Goal: Task Accomplishment & Management: Manage account settings

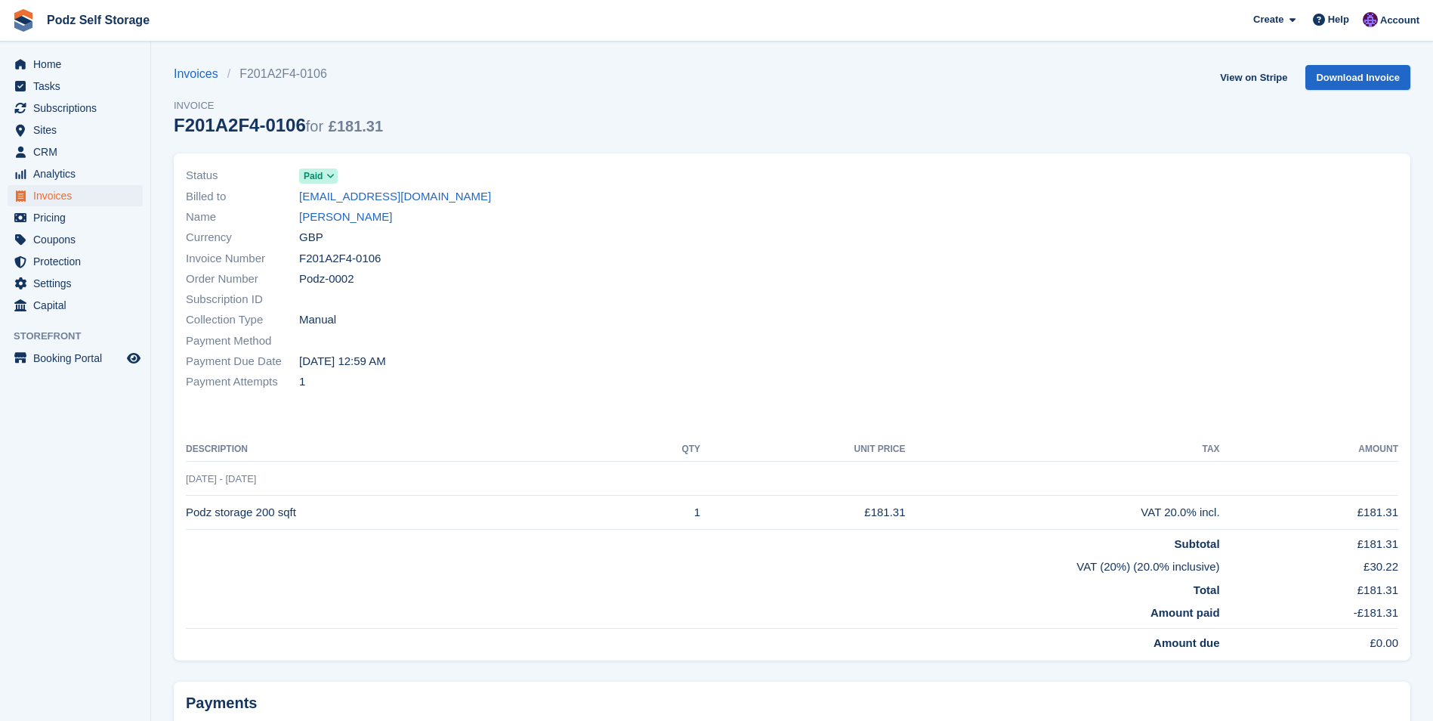
click at [706, 274] on div at bounding box center [1101, 278] width 616 height 245
drag, startPoint x: 43, startPoint y: 68, endPoint x: 46, endPoint y: 85, distance: 17.6
click at [43, 68] on span "Home" at bounding box center [78, 64] width 91 height 21
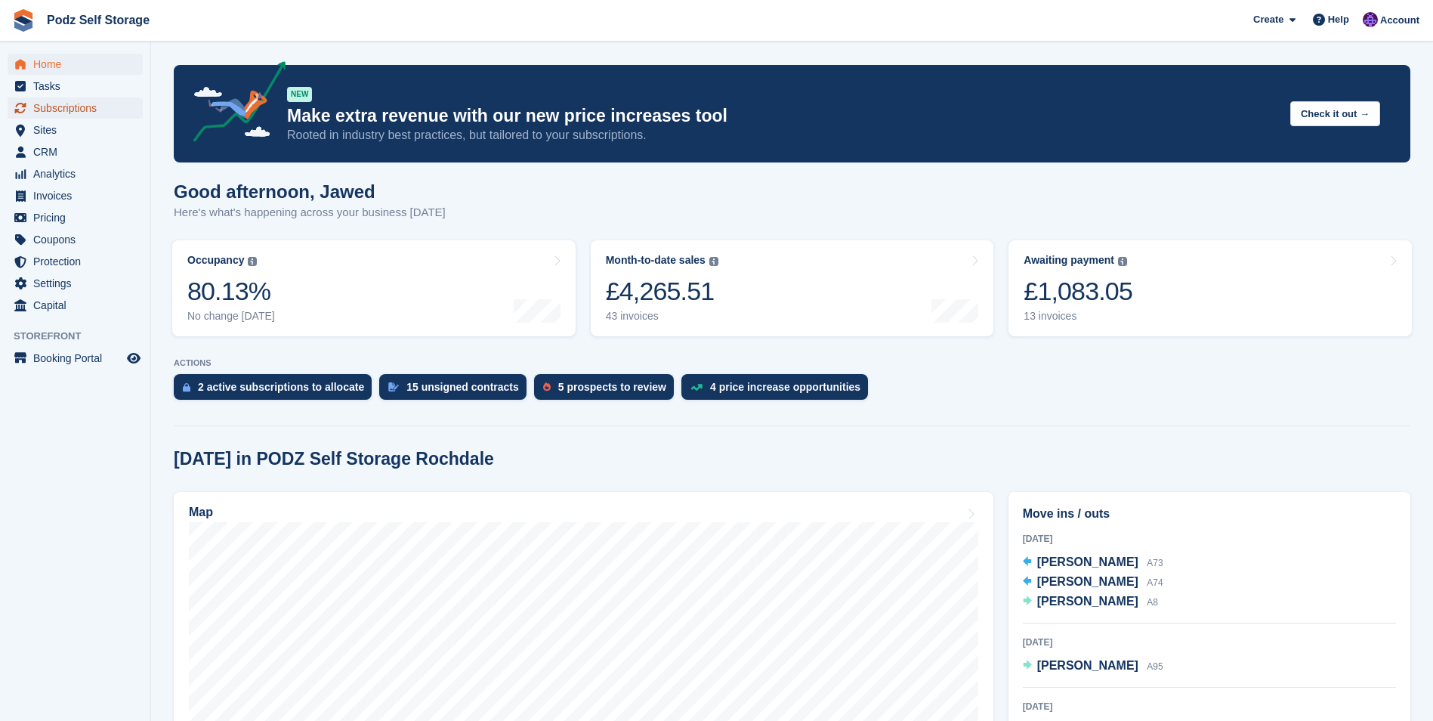
click at [86, 113] on span "Subscriptions" at bounding box center [78, 107] width 91 height 21
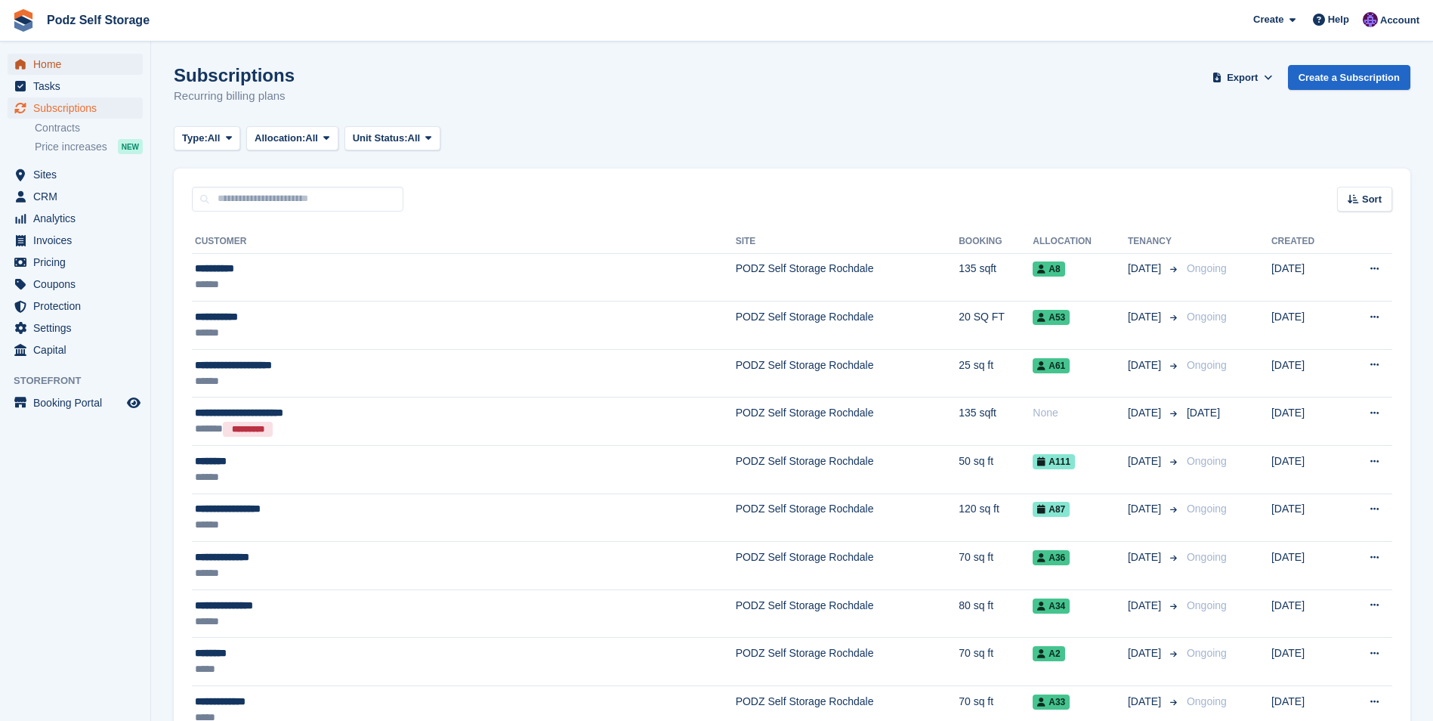
click at [88, 68] on span "Home" at bounding box center [78, 64] width 91 height 21
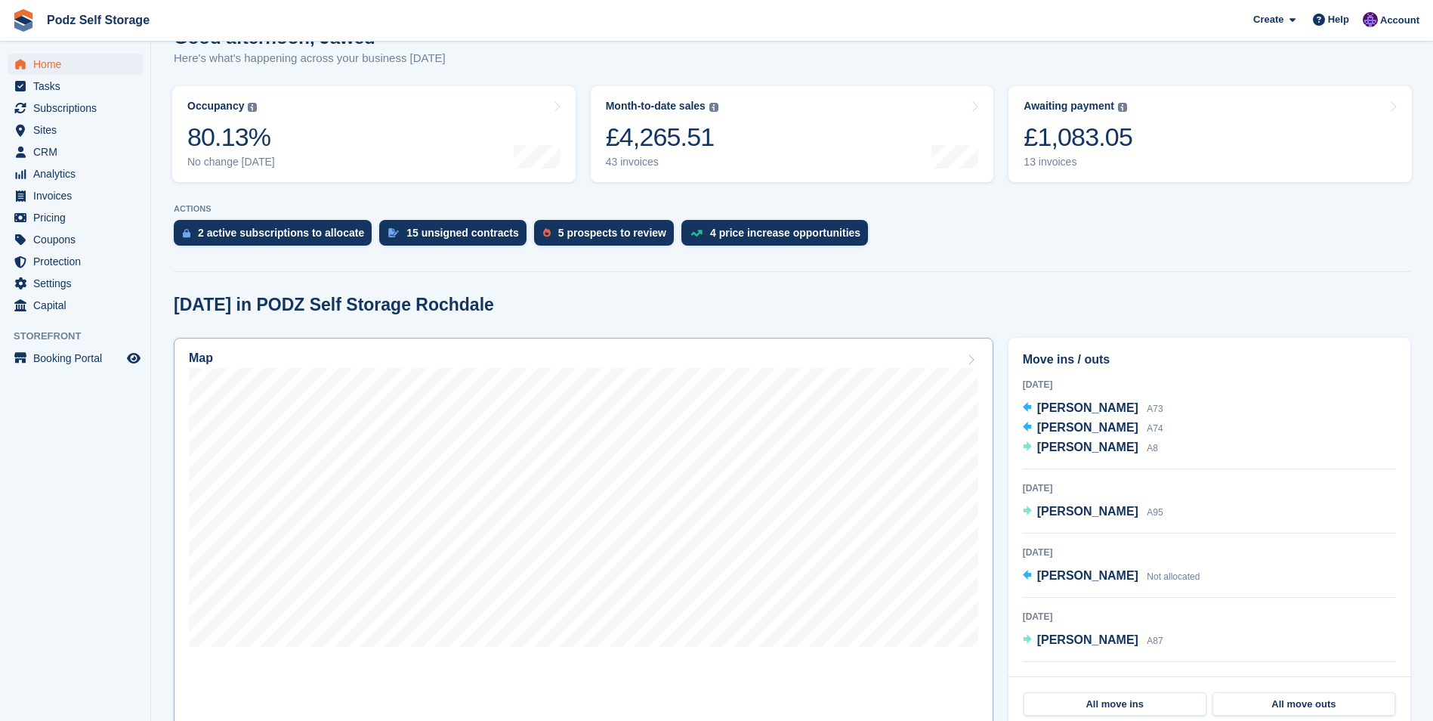
scroll to position [378, 0]
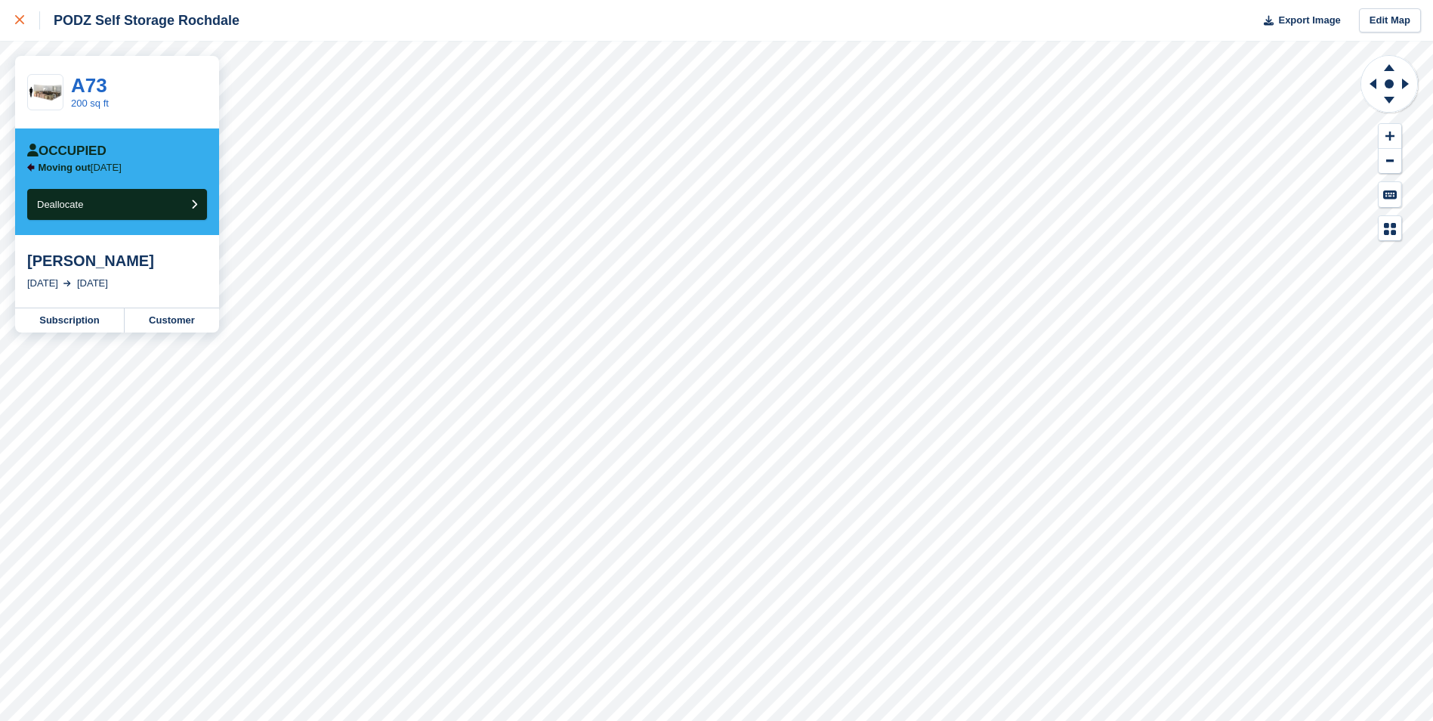
click at [28, 23] on div at bounding box center [27, 20] width 25 height 18
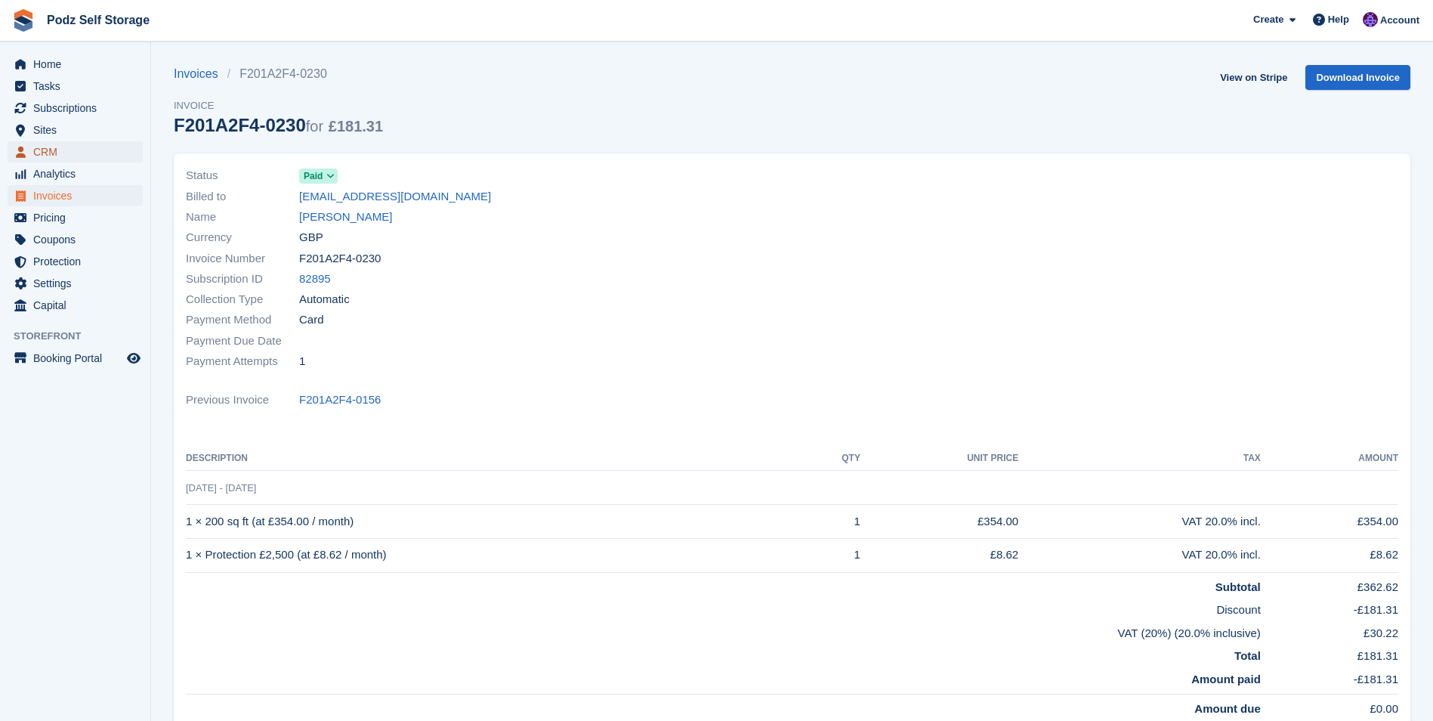
click at [71, 150] on span "CRM" at bounding box center [78, 151] width 91 height 21
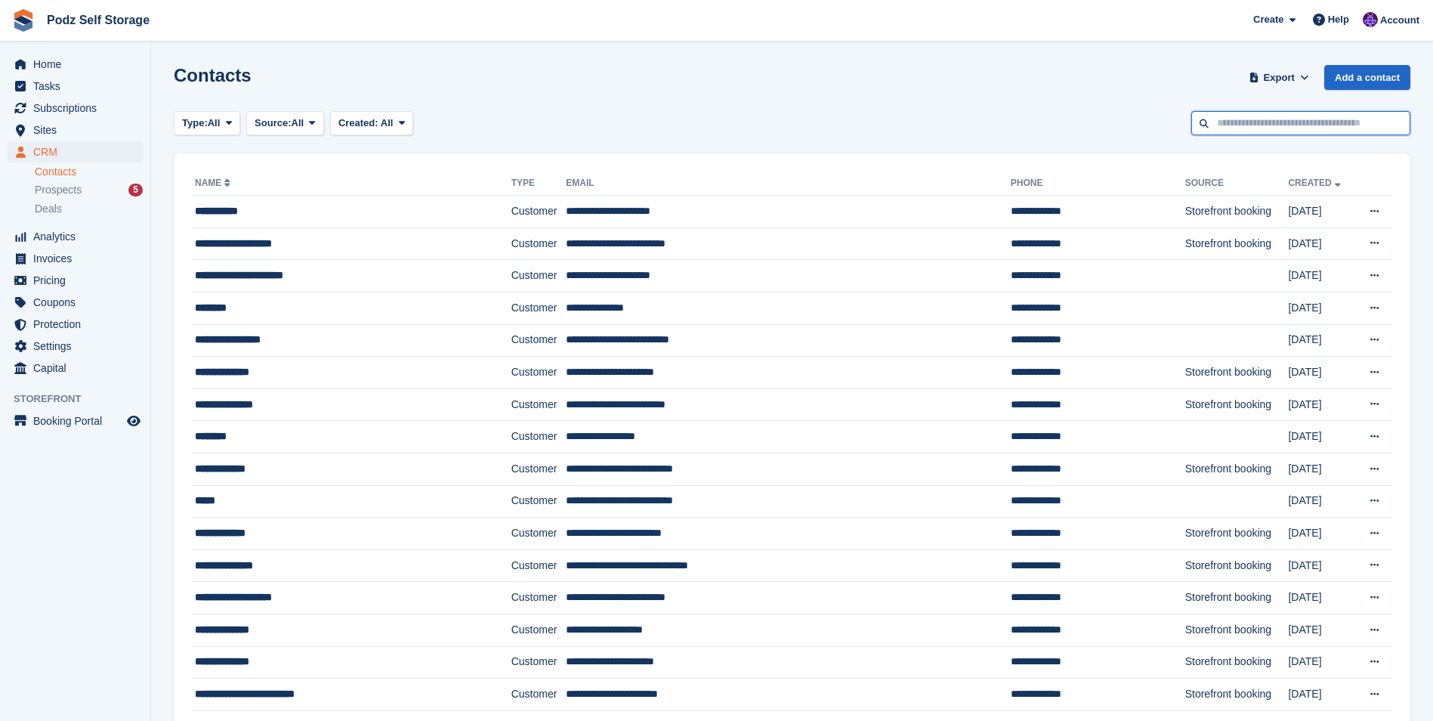
click at [1396, 130] on input "text" at bounding box center [1301, 123] width 219 height 25
type input "*****"
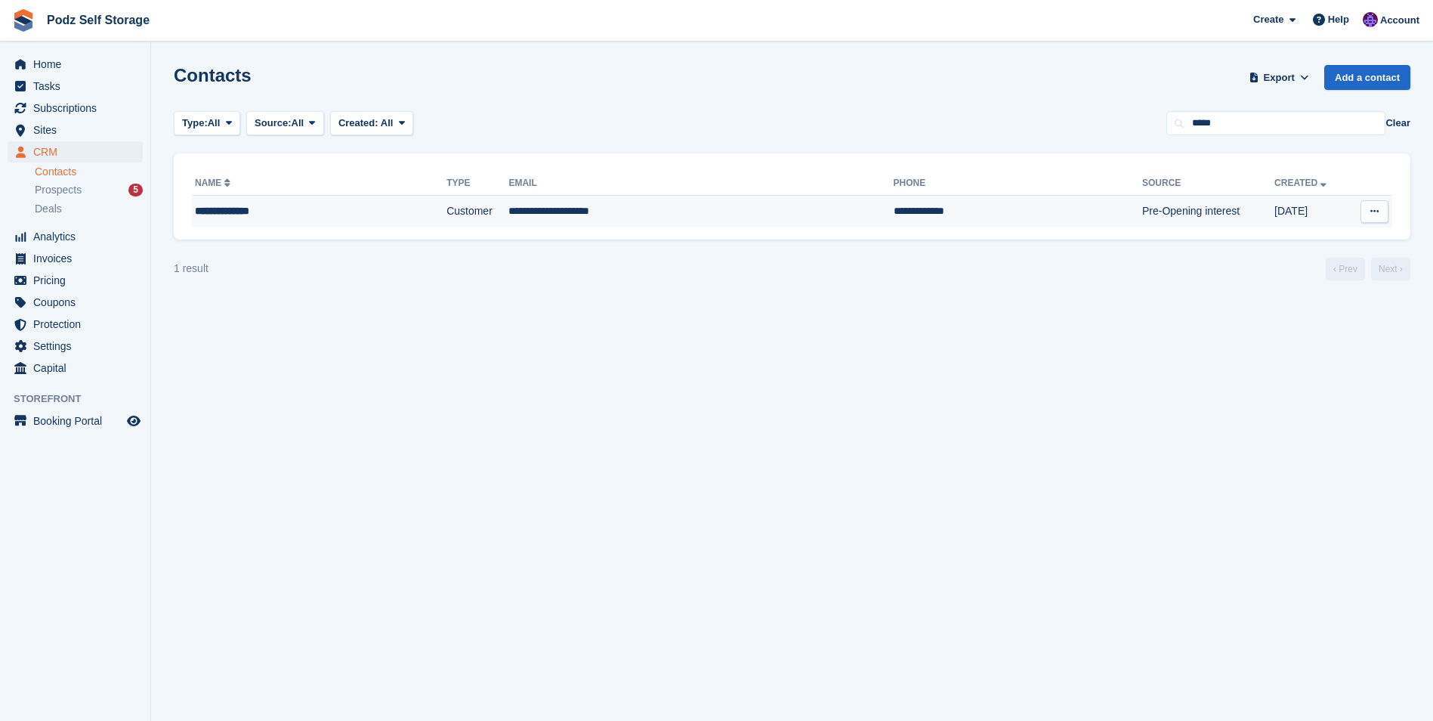
click at [632, 226] on td "**********" at bounding box center [701, 212] width 385 height 32
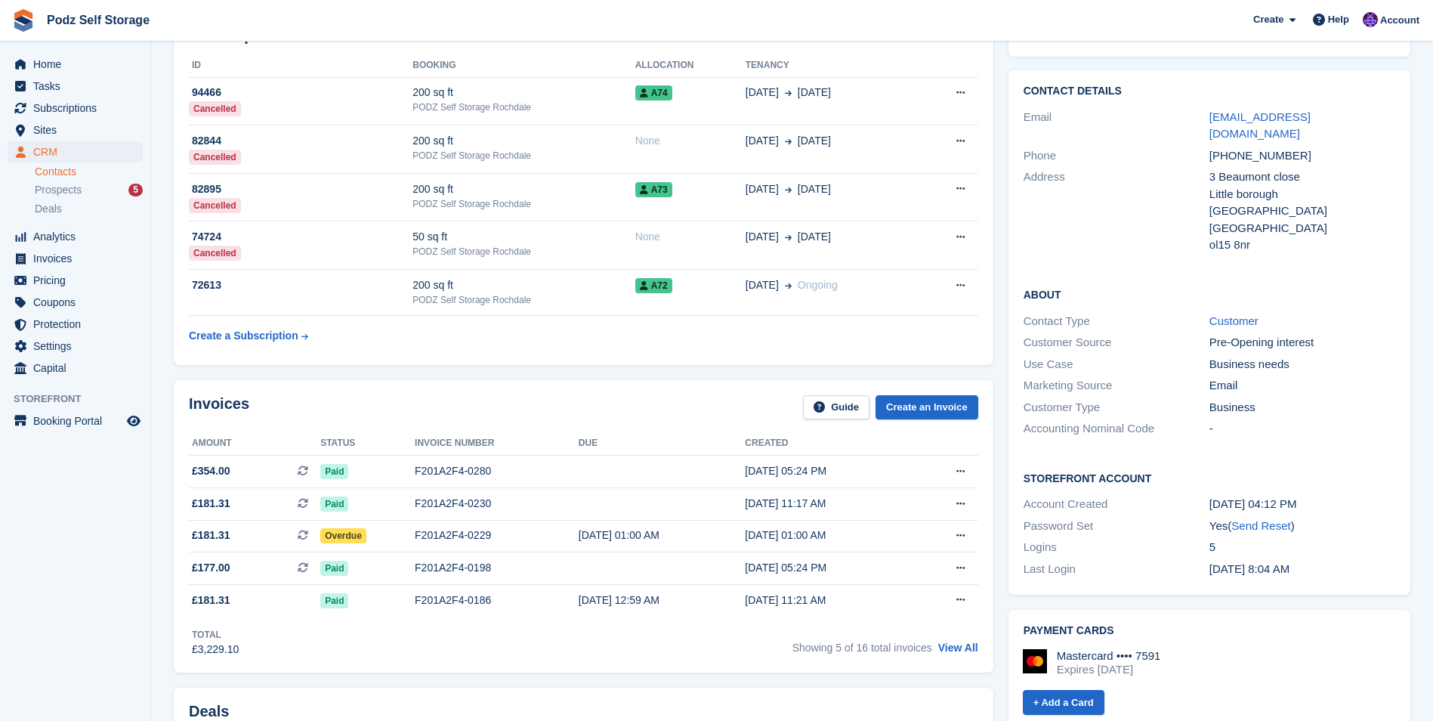
scroll to position [76, 0]
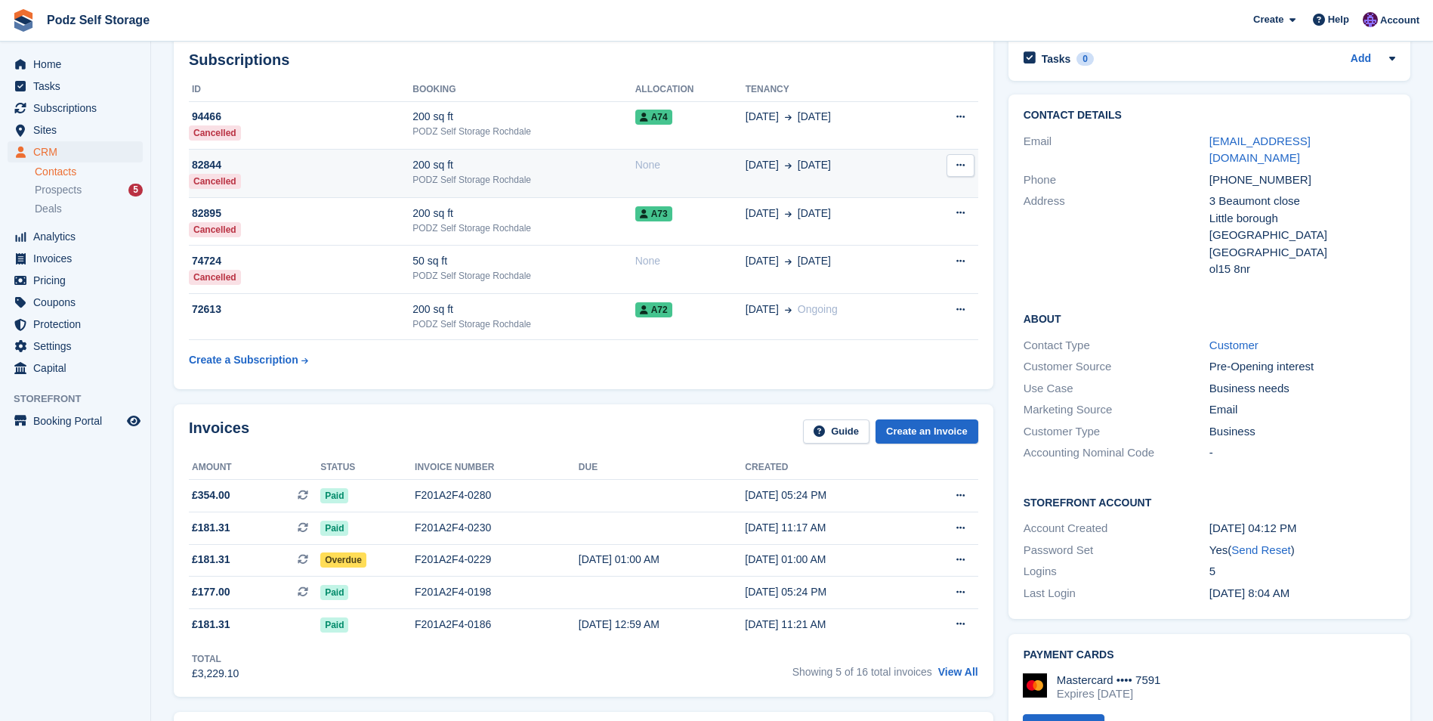
click at [456, 179] on div "PODZ Self Storage Rochdale" at bounding box center [524, 180] width 222 height 14
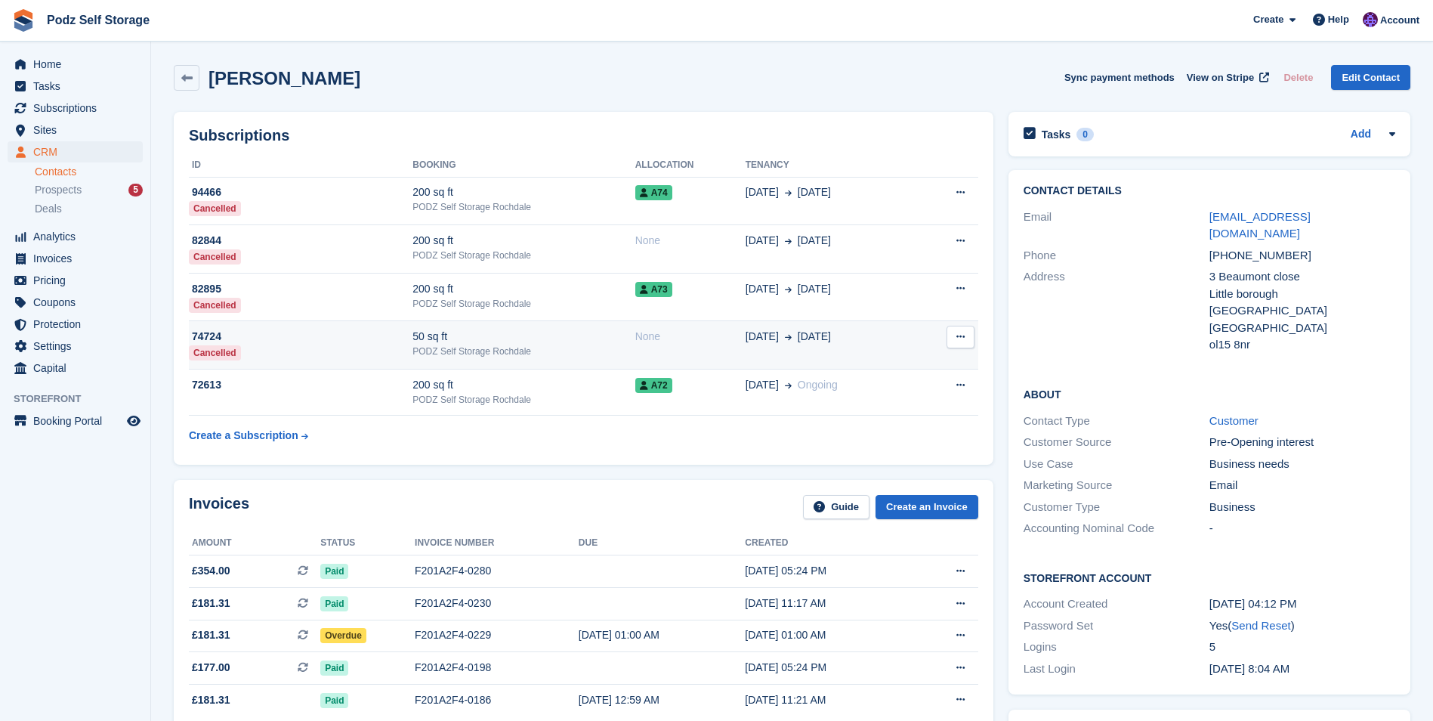
scroll to position [76, 0]
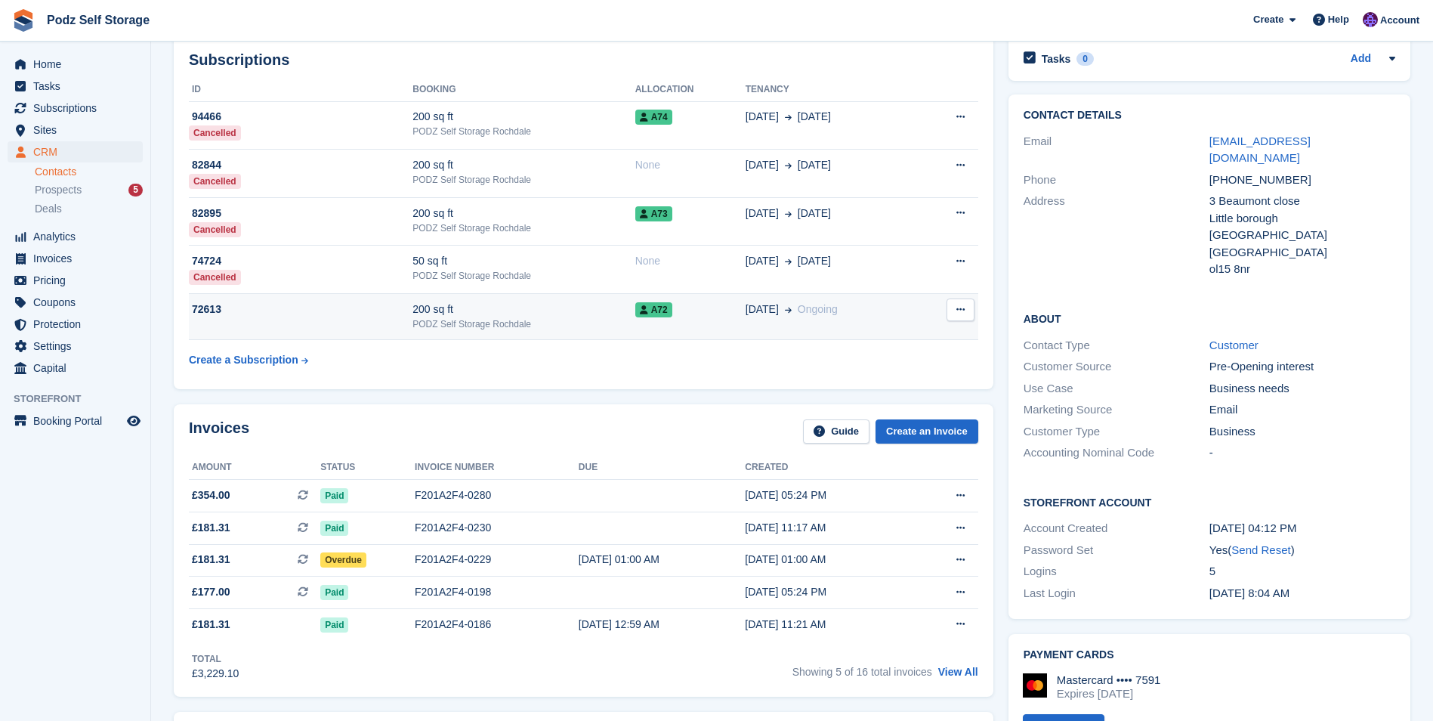
click at [427, 311] on div "200 sq ft" at bounding box center [524, 310] width 222 height 16
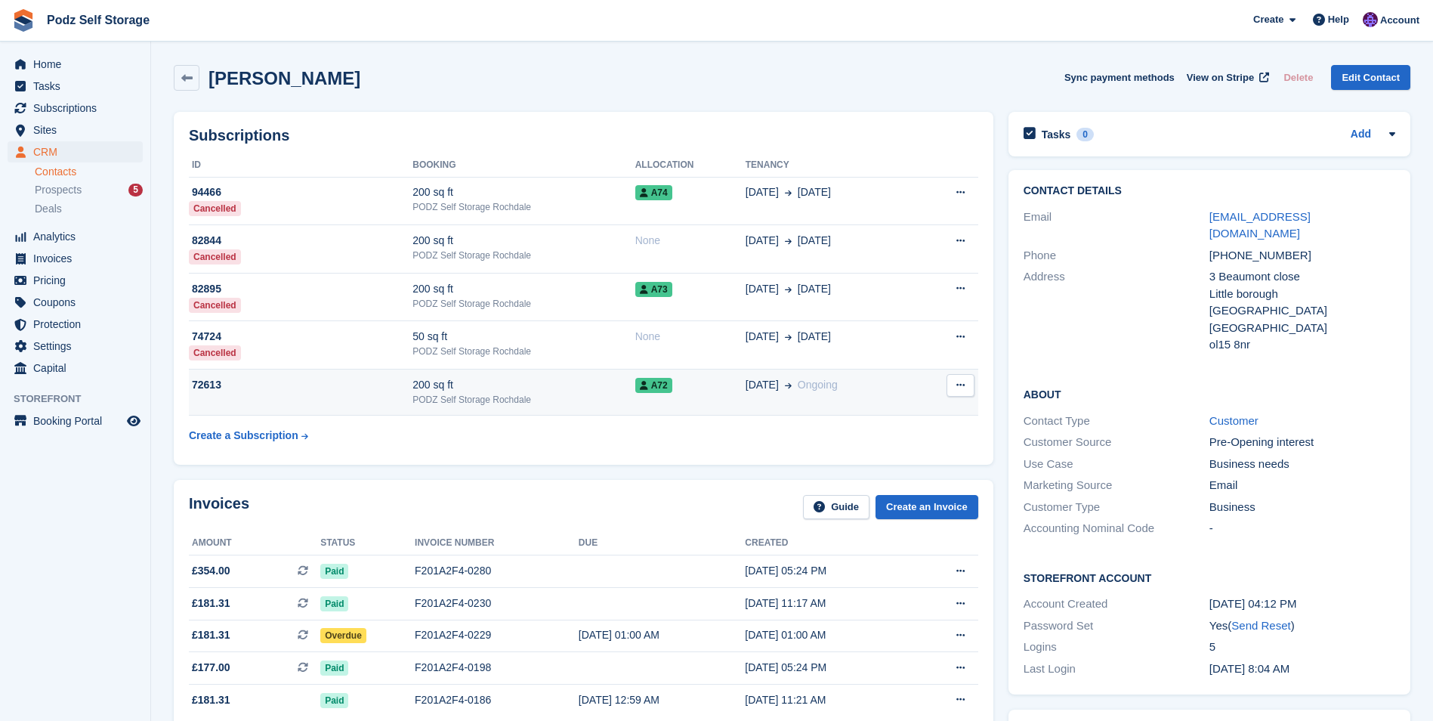
scroll to position [76, 0]
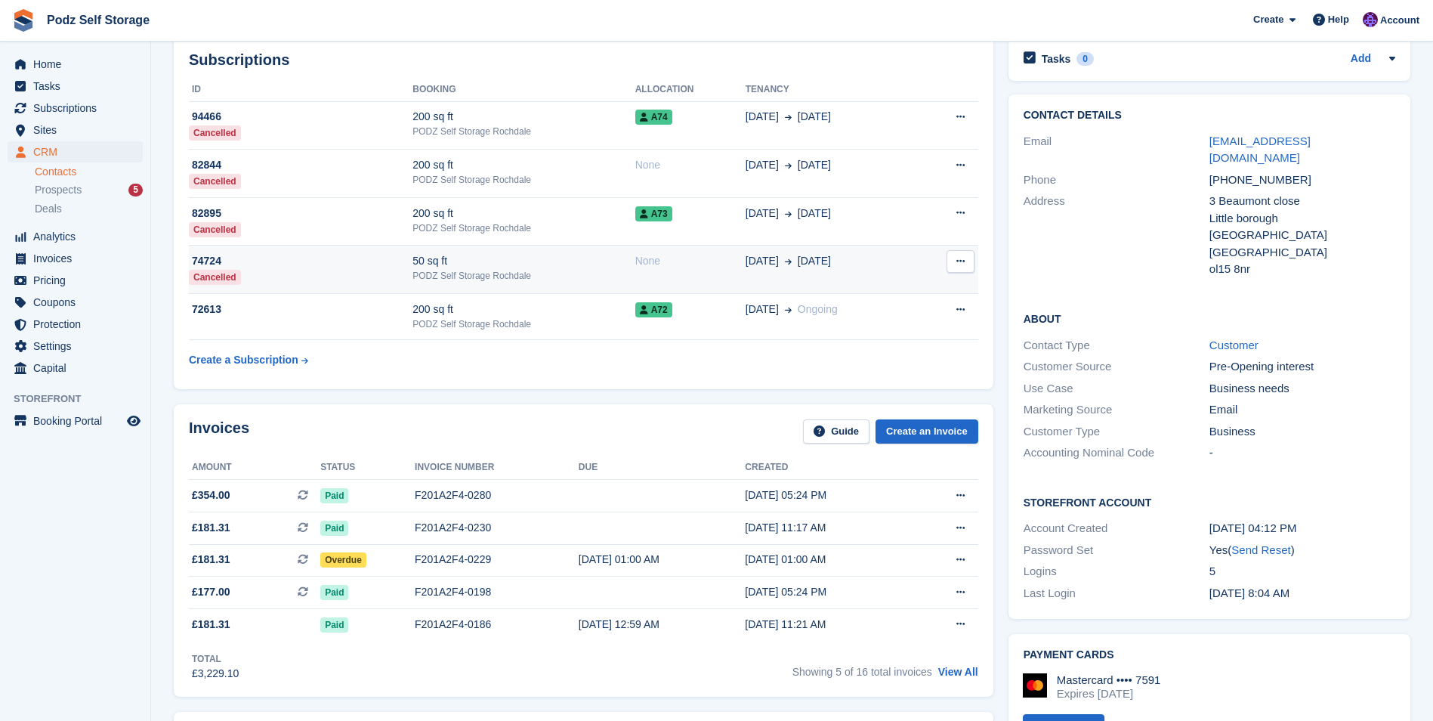
click at [454, 264] on div "50 sq ft" at bounding box center [524, 261] width 222 height 16
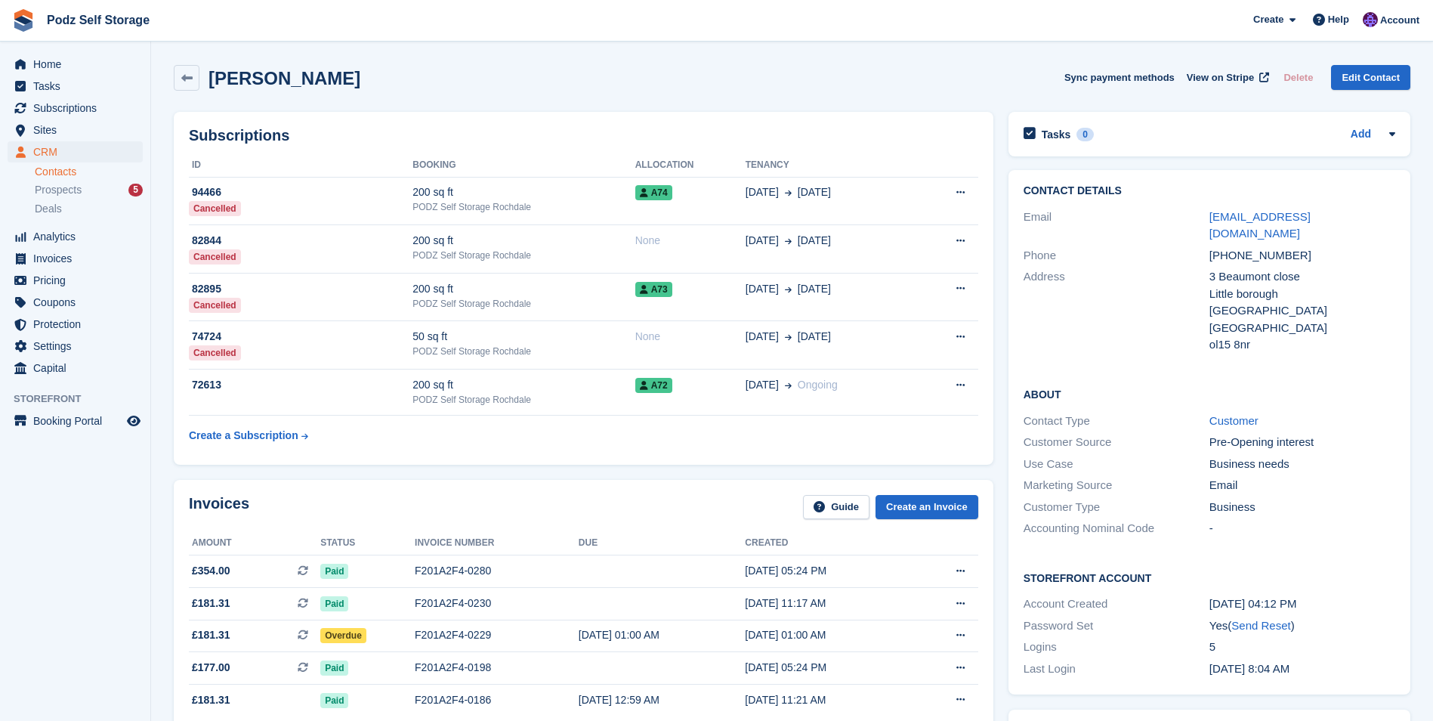
scroll to position [76, 0]
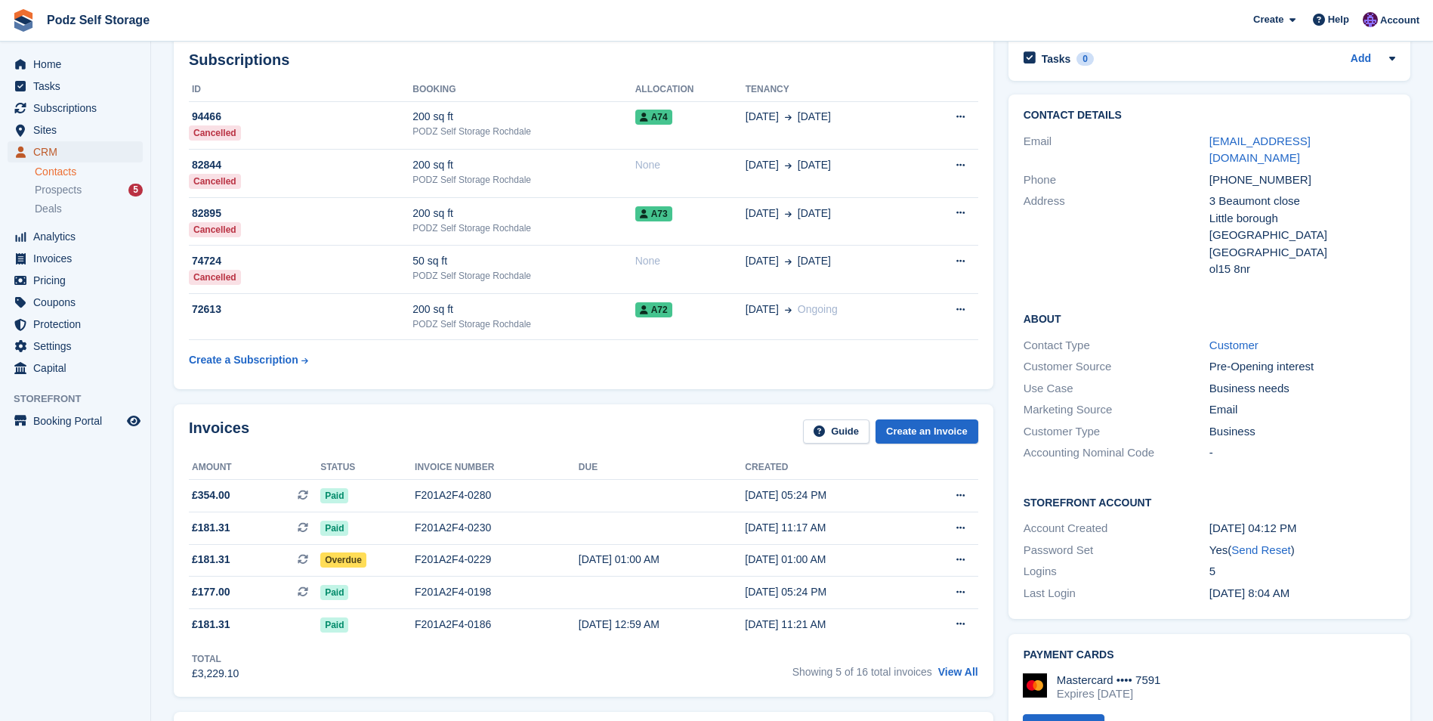
click at [113, 149] on span "CRM" at bounding box center [78, 151] width 91 height 21
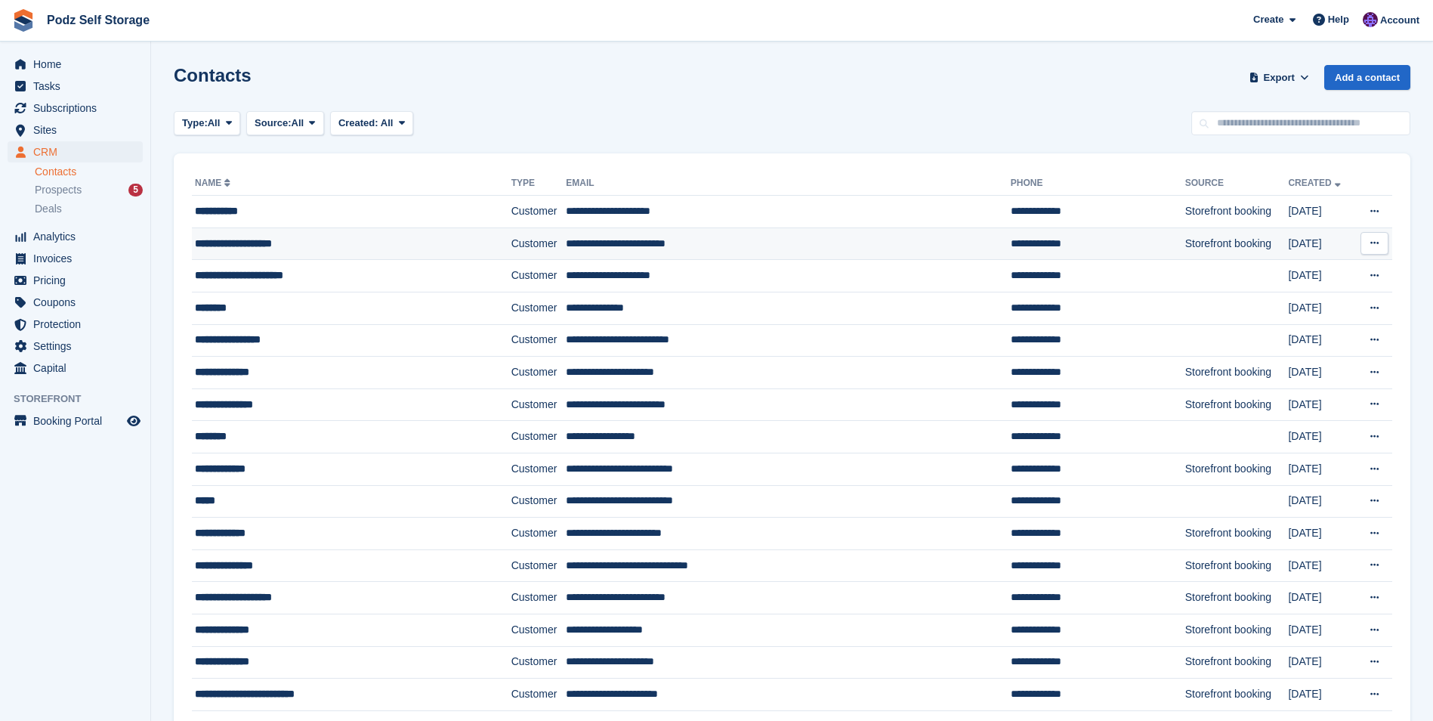
click at [422, 252] on td "**********" at bounding box center [352, 243] width 320 height 32
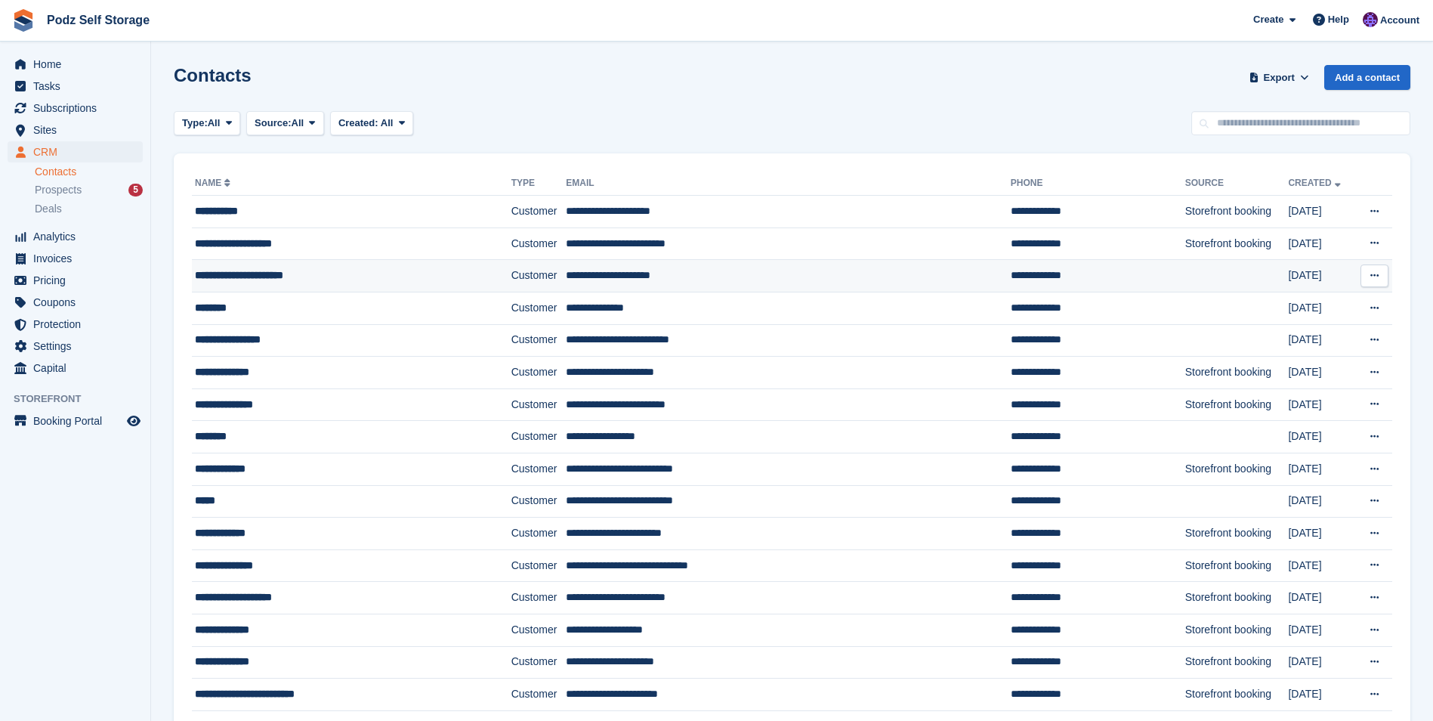
drag, startPoint x: 0, startPoint y: 0, endPoint x: 566, endPoint y: 265, distance: 625.1
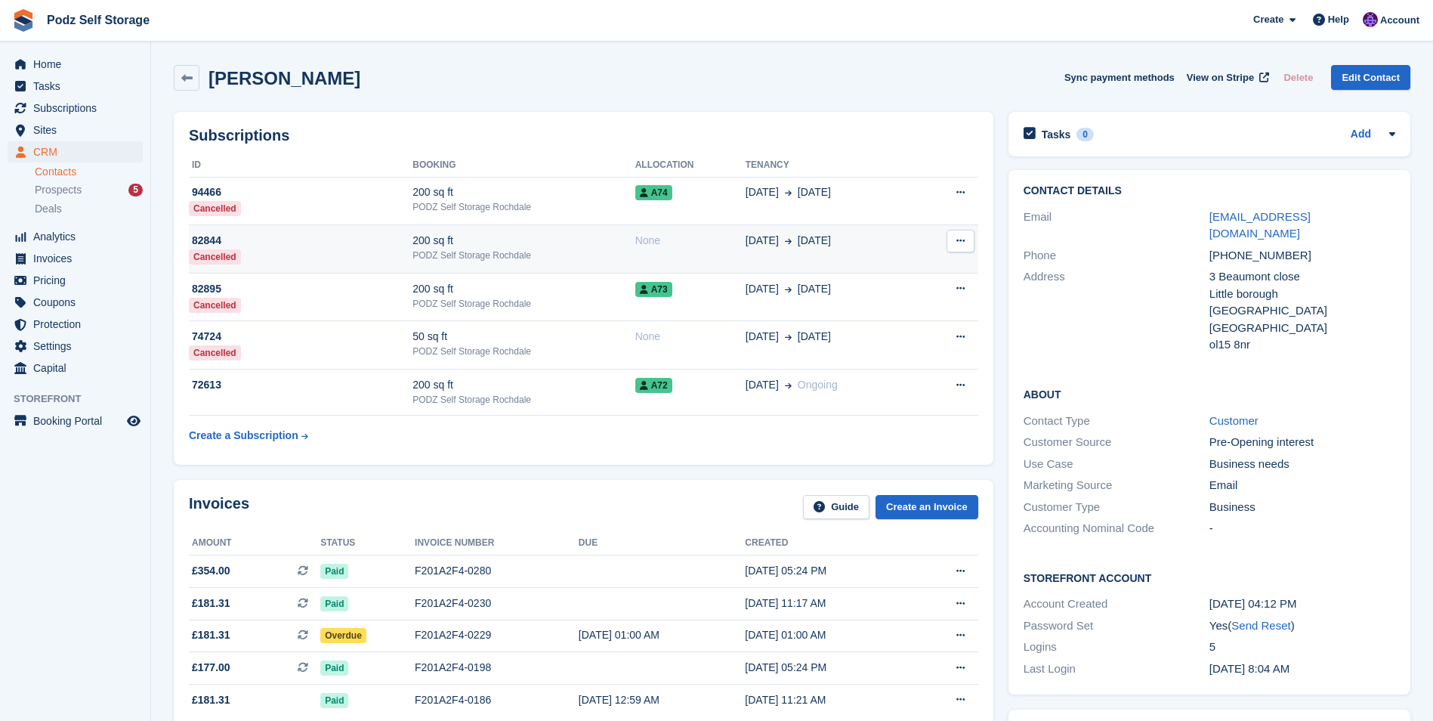
click at [407, 233] on div "82844" at bounding box center [301, 241] width 224 height 16
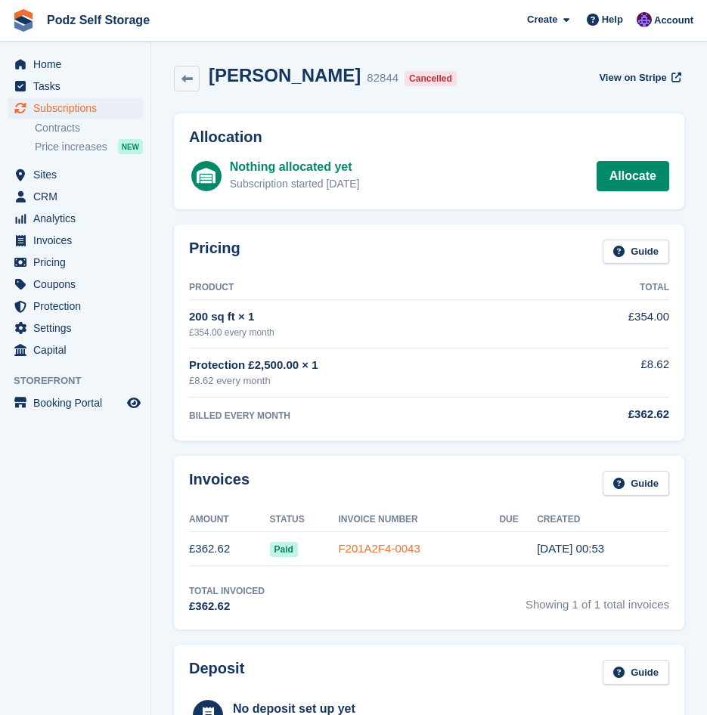
click at [370, 549] on link "F201A2F4-0043" at bounding box center [379, 548] width 82 height 13
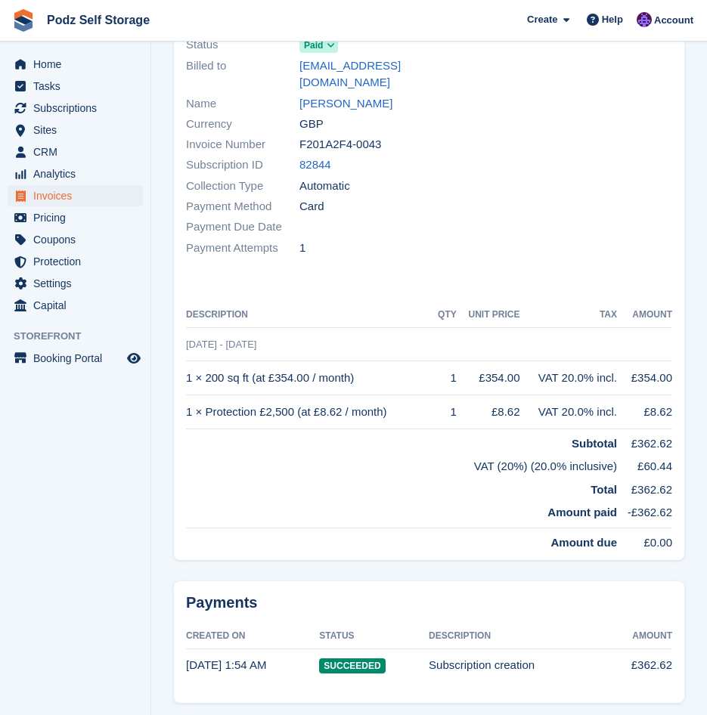
scroll to position [152, 0]
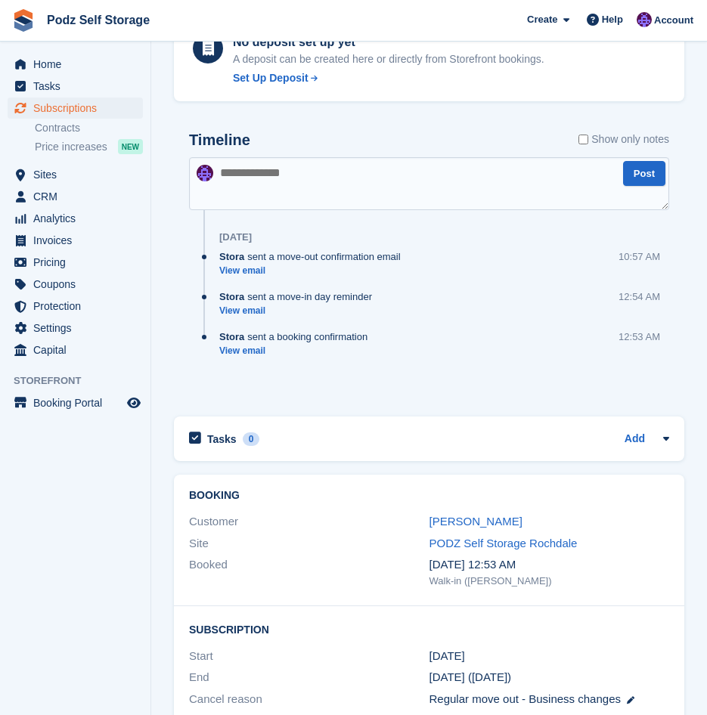
scroll to position [529, 0]
